Goal: Find contact information: Find contact information

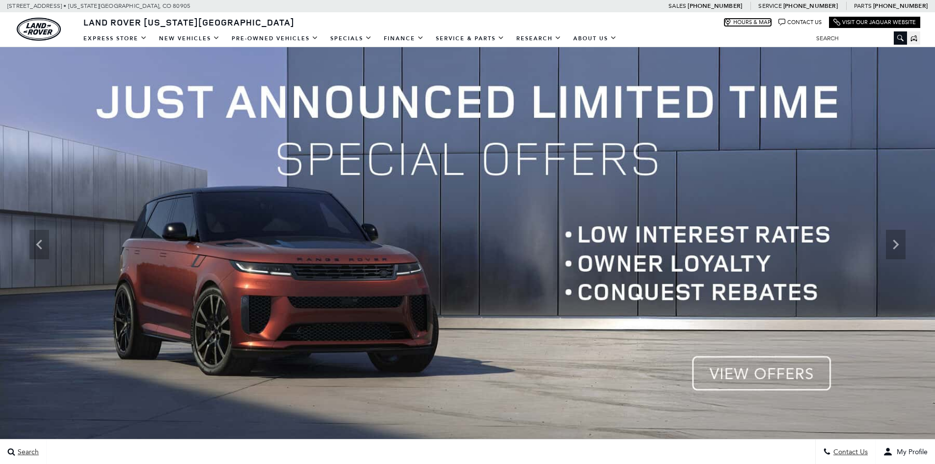
click at [751, 23] on link "Hours & Map" at bounding box center [748, 22] width 47 height 7
